Goal: Information Seeking & Learning: Learn about a topic

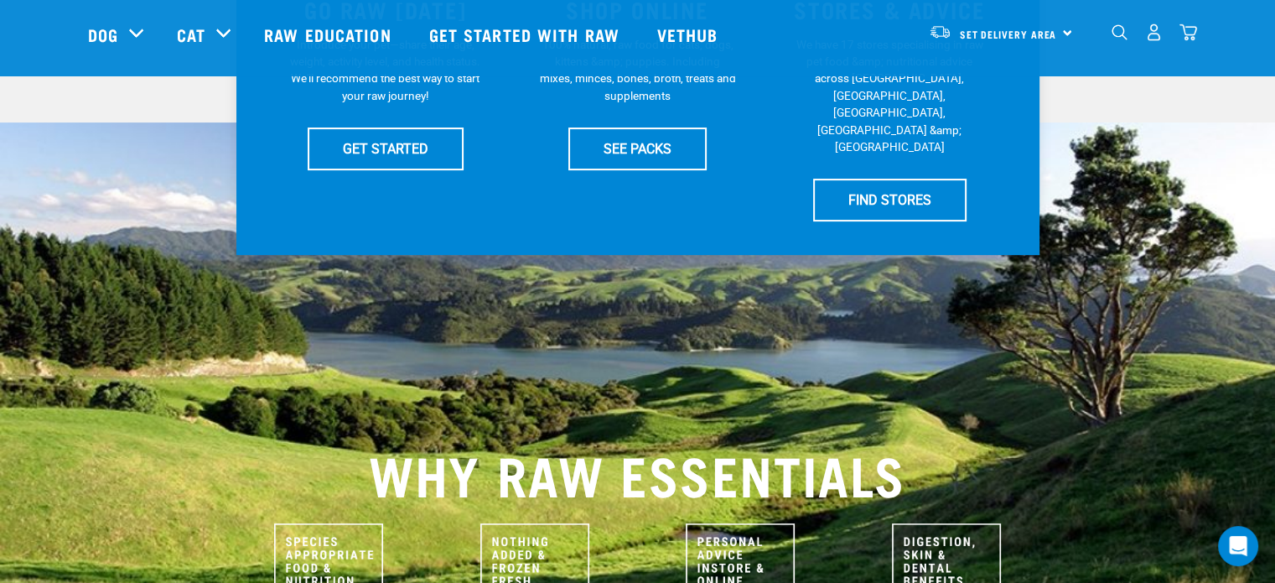
scroll to position [449, 0]
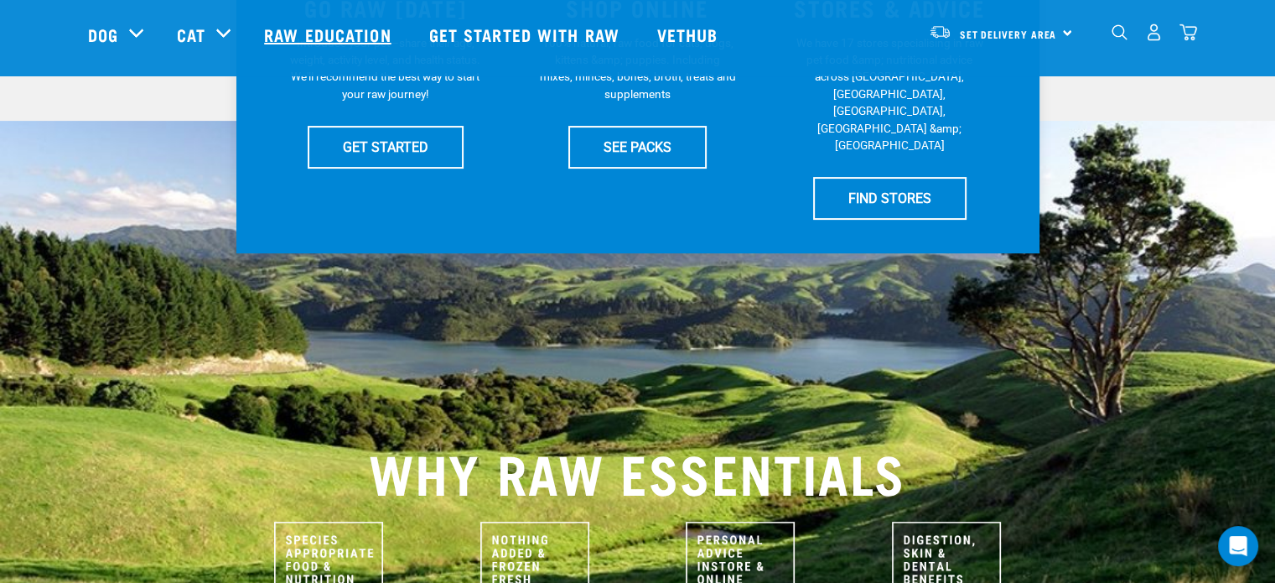
click at [304, 37] on link "Raw Education" at bounding box center [329, 34] width 164 height 67
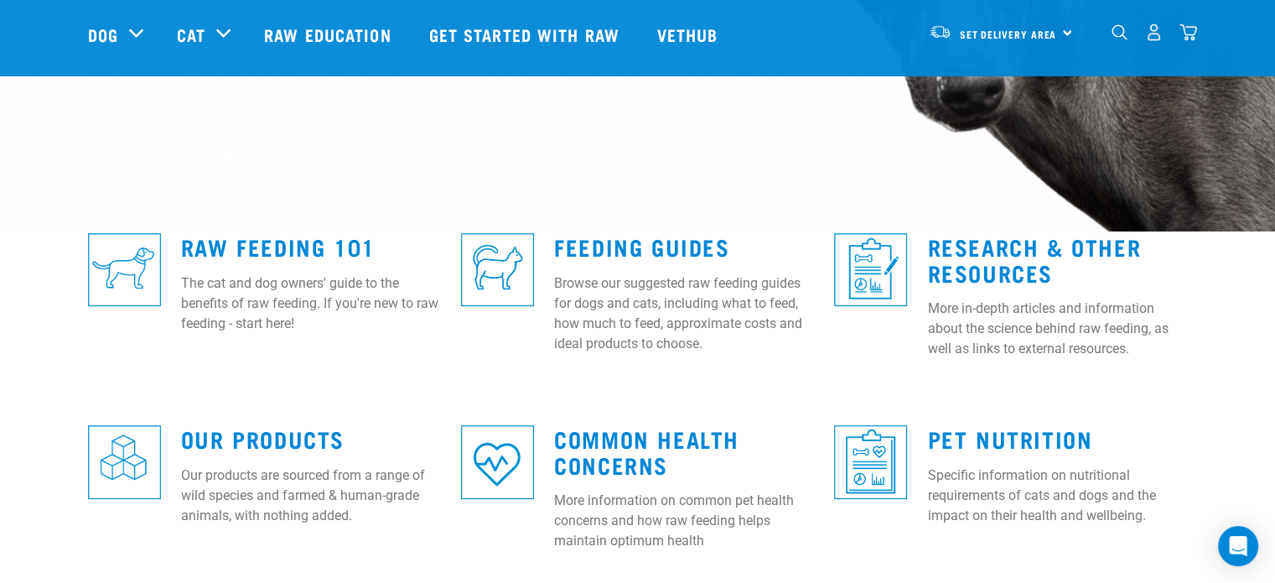
scroll to position [339, 0]
click at [302, 227] on div "Raw Feeding 101 The cat and dog owners' guide to the benefits of raw feeding. I…" at bounding box center [311, 278] width 280 height 137
click at [302, 243] on link "Raw Feeding 101" at bounding box center [278, 246] width 195 height 13
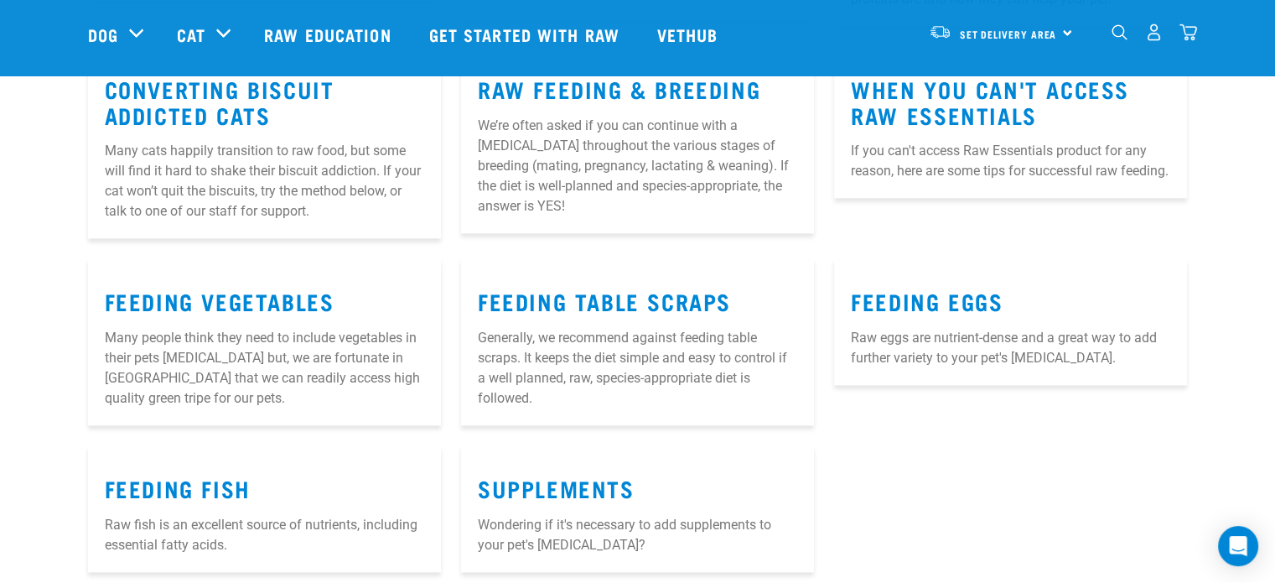
scroll to position [2059, 0]
click at [1119, 30] on img "dropdown navigation" at bounding box center [1120, 32] width 16 height 16
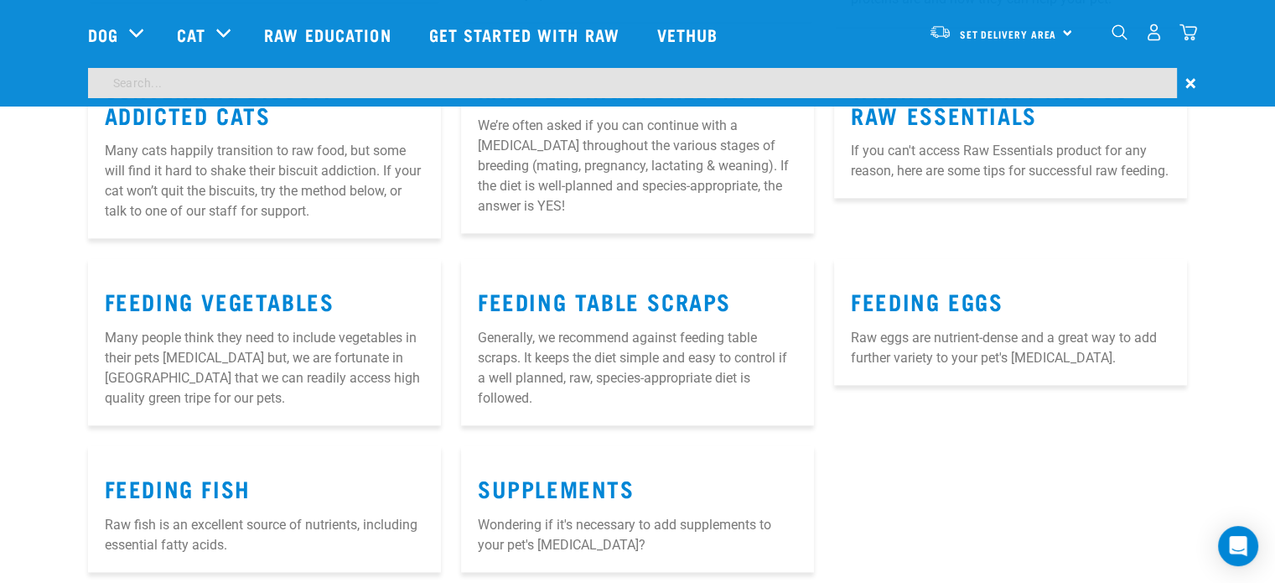
click at [1119, 30] on img "dropdown navigation" at bounding box center [1120, 32] width 16 height 16
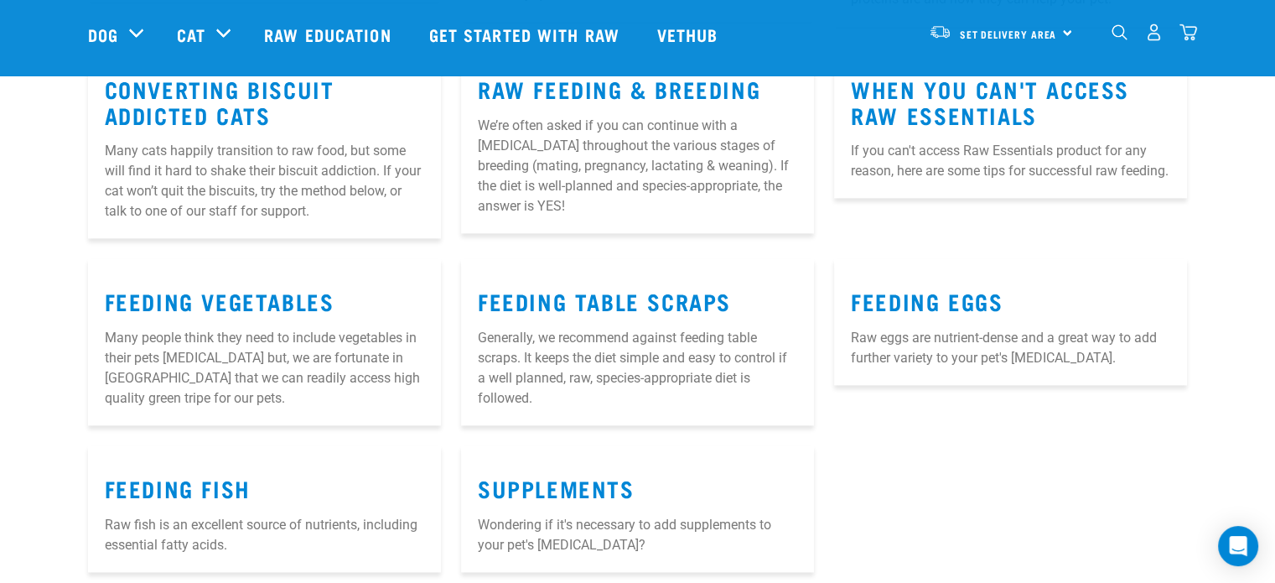
click at [1118, 46] on div "0" at bounding box center [1154, 32] width 86 height 38
click at [1119, 22] on div "0" at bounding box center [1154, 32] width 86 height 38
click at [1116, 29] on img "dropdown navigation" at bounding box center [1120, 32] width 16 height 16
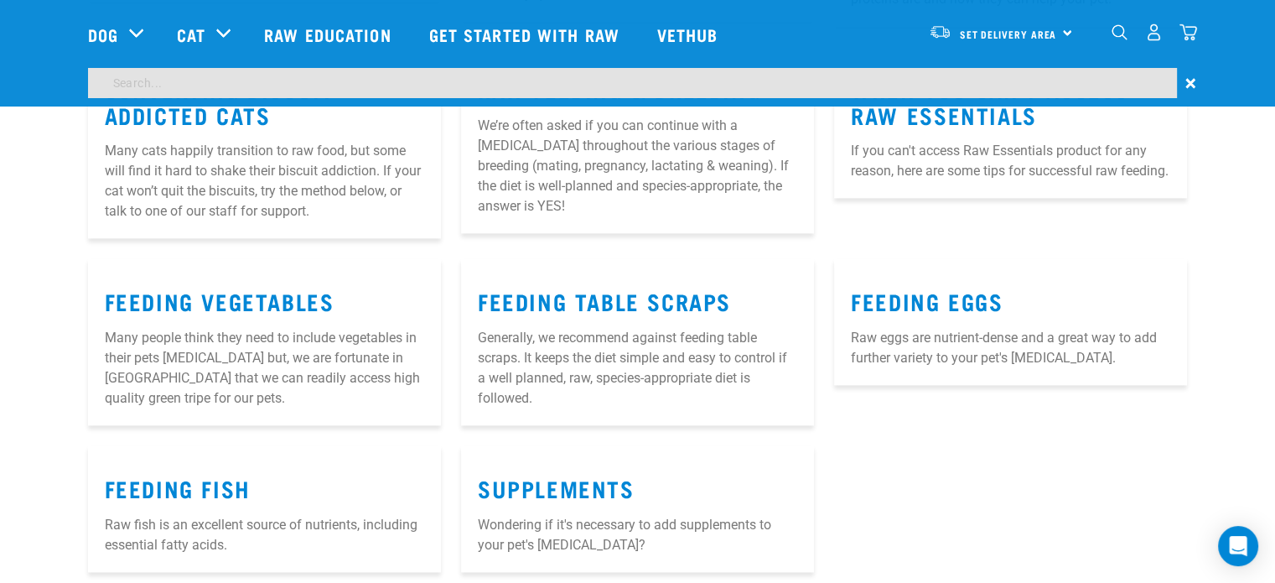
click at [997, 80] on input "search" at bounding box center [632, 83] width 1089 height 30
type input "frozen"
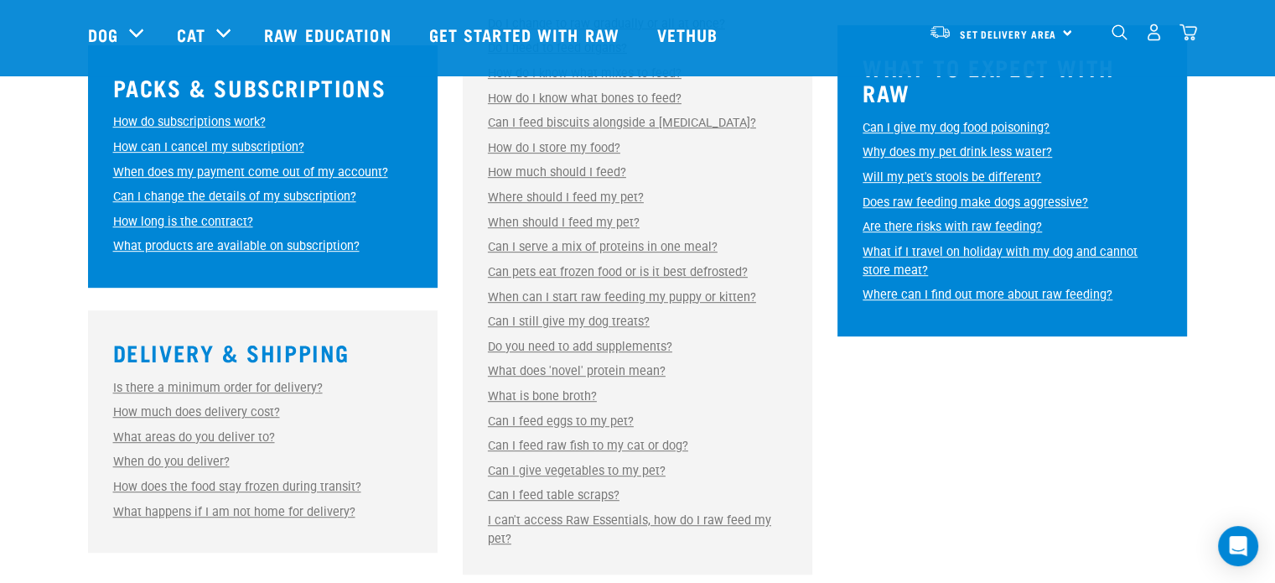
scroll to position [889, 0]
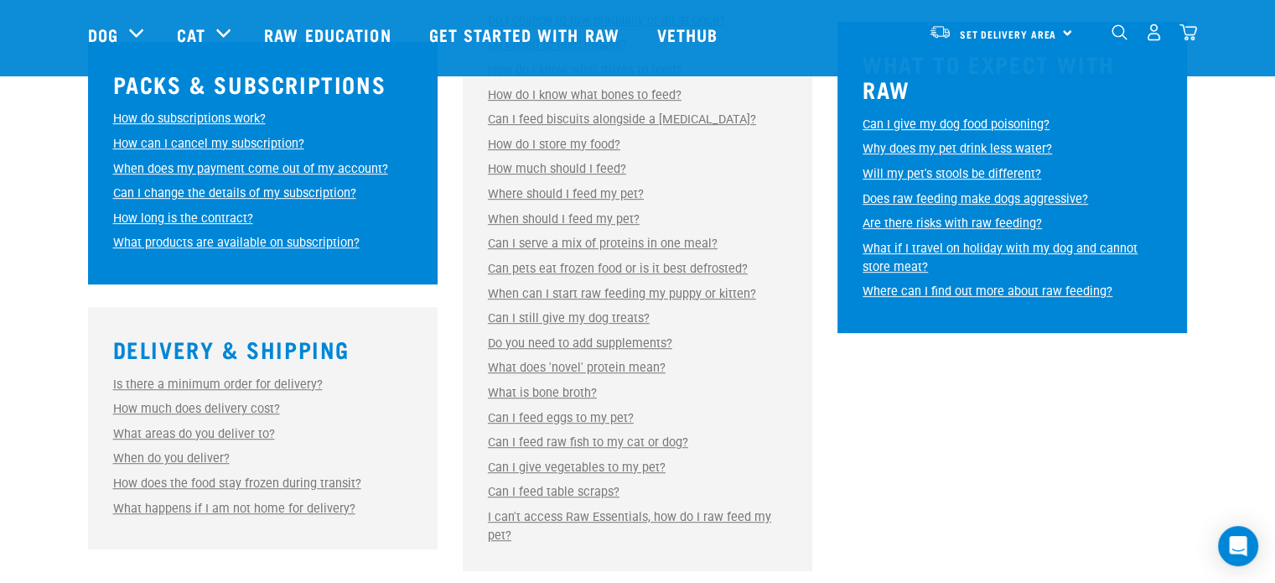
click at [649, 272] on link "Can pets eat frozen food or is it best defrosted?" at bounding box center [618, 269] width 260 height 14
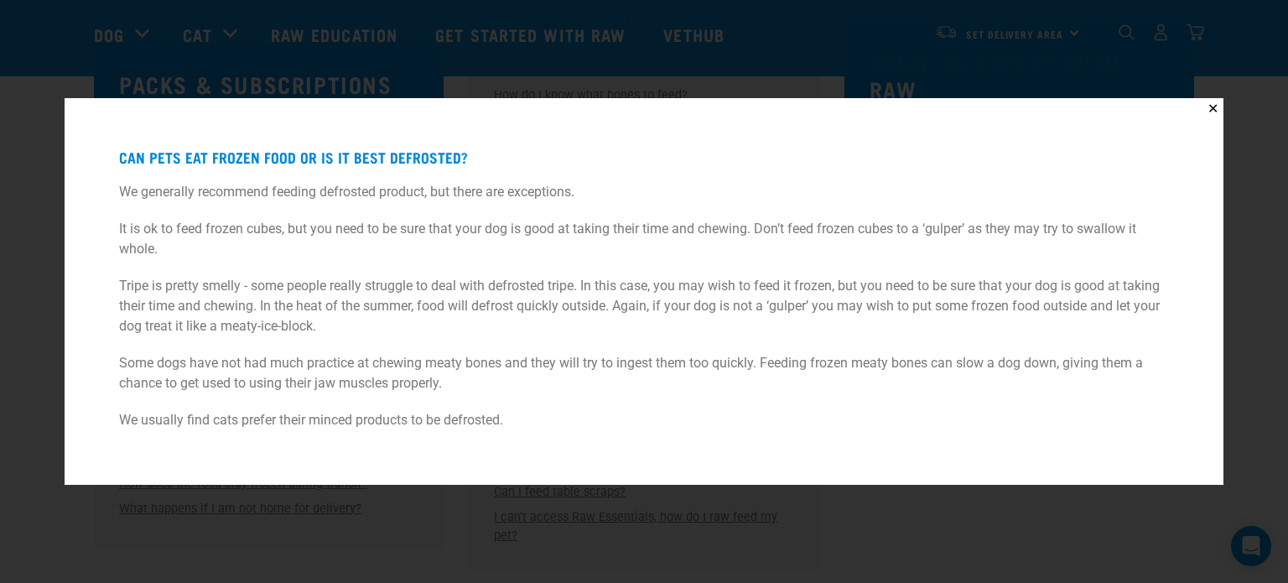
click at [822, 237] on p "It is ok to feed frozen cubes, but you need to be sure that your dog is good at…" at bounding box center [644, 239] width 1050 height 40
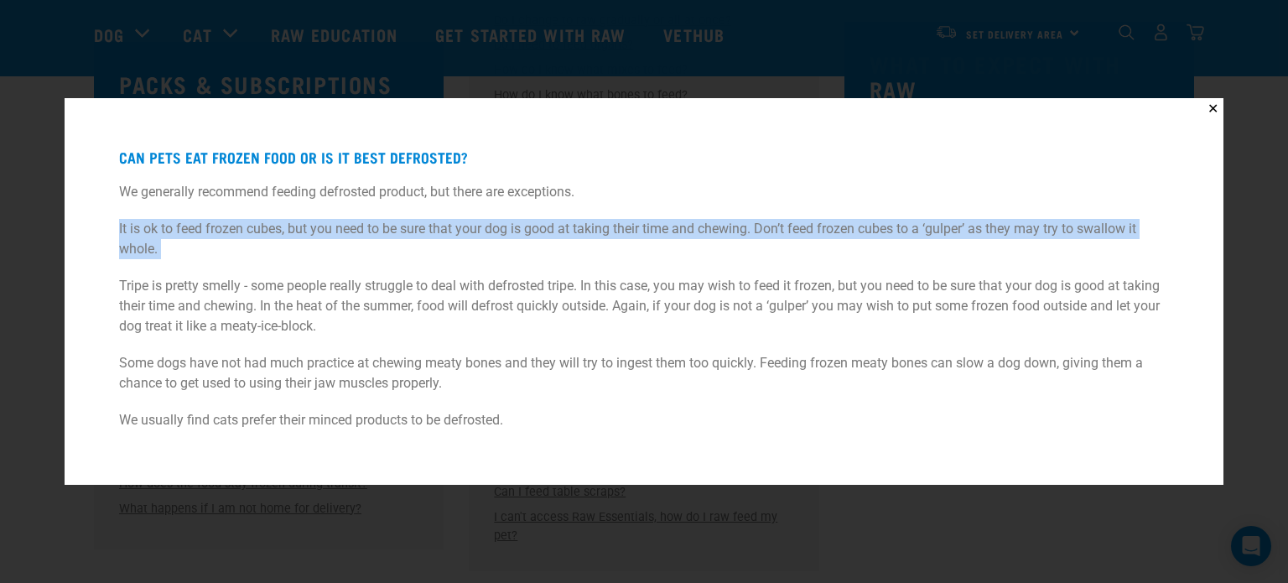
click at [822, 237] on p "It is ok to feed frozen cubes, but you need to be sure that your dog is good at…" at bounding box center [644, 239] width 1050 height 40
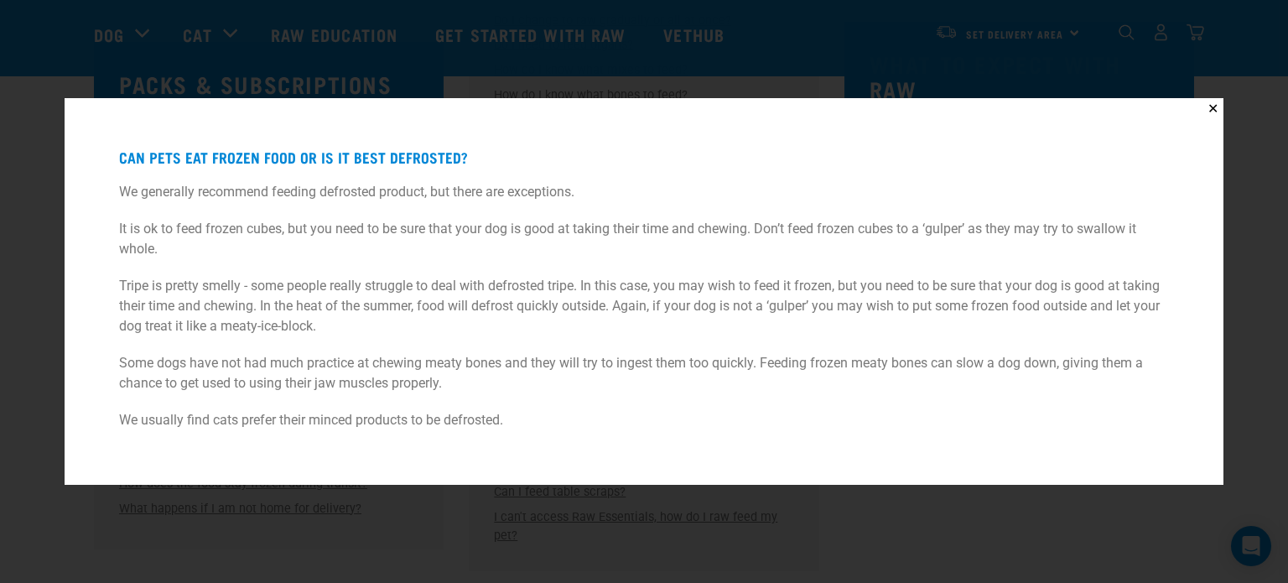
click at [436, 285] on p "Tripe is pretty smelly - some people really struggle to deal with defrosted tri…" at bounding box center [644, 306] width 1050 height 60
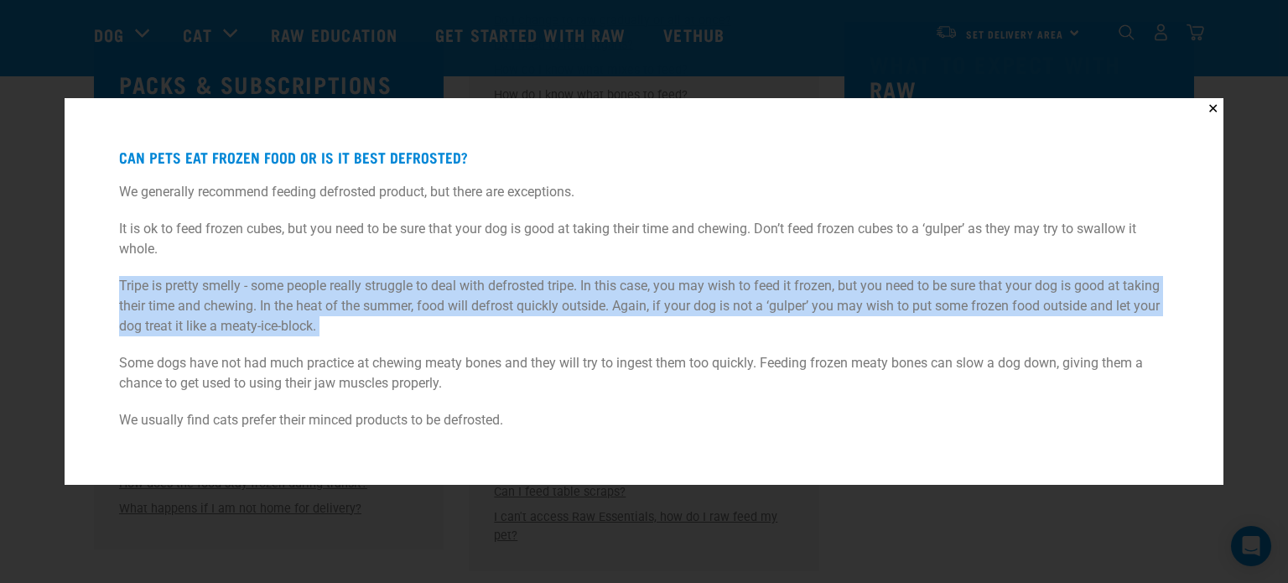
click at [436, 285] on p "Tripe is pretty smelly - some people really struggle to deal with defrosted tri…" at bounding box center [644, 306] width 1050 height 60
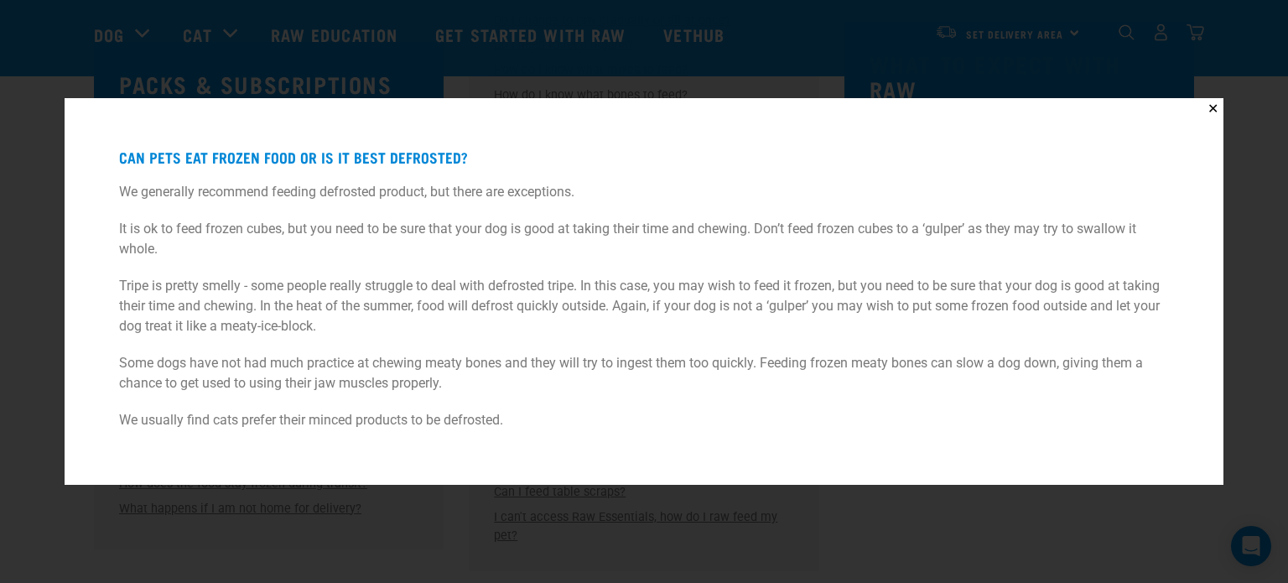
click at [355, 531] on div "✕ Can pets eat frozen food or is it best defrosted? We generally recommend feed…" at bounding box center [644, 291] width 1288 height 583
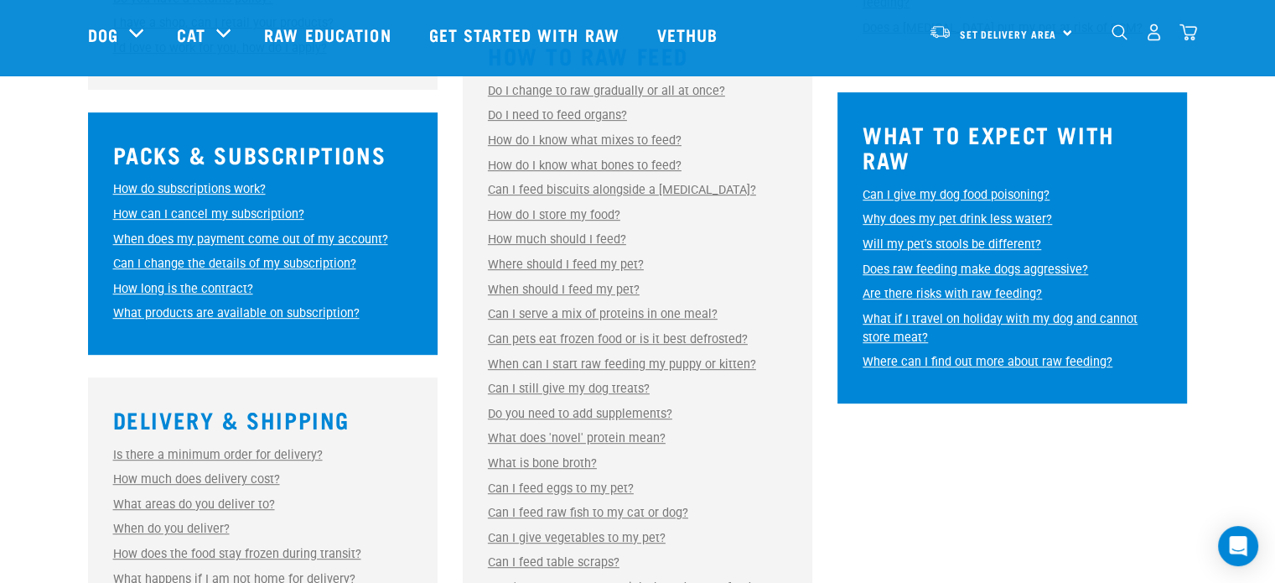
scroll to position [817, 0]
